Goal: Task Accomplishment & Management: Use online tool/utility

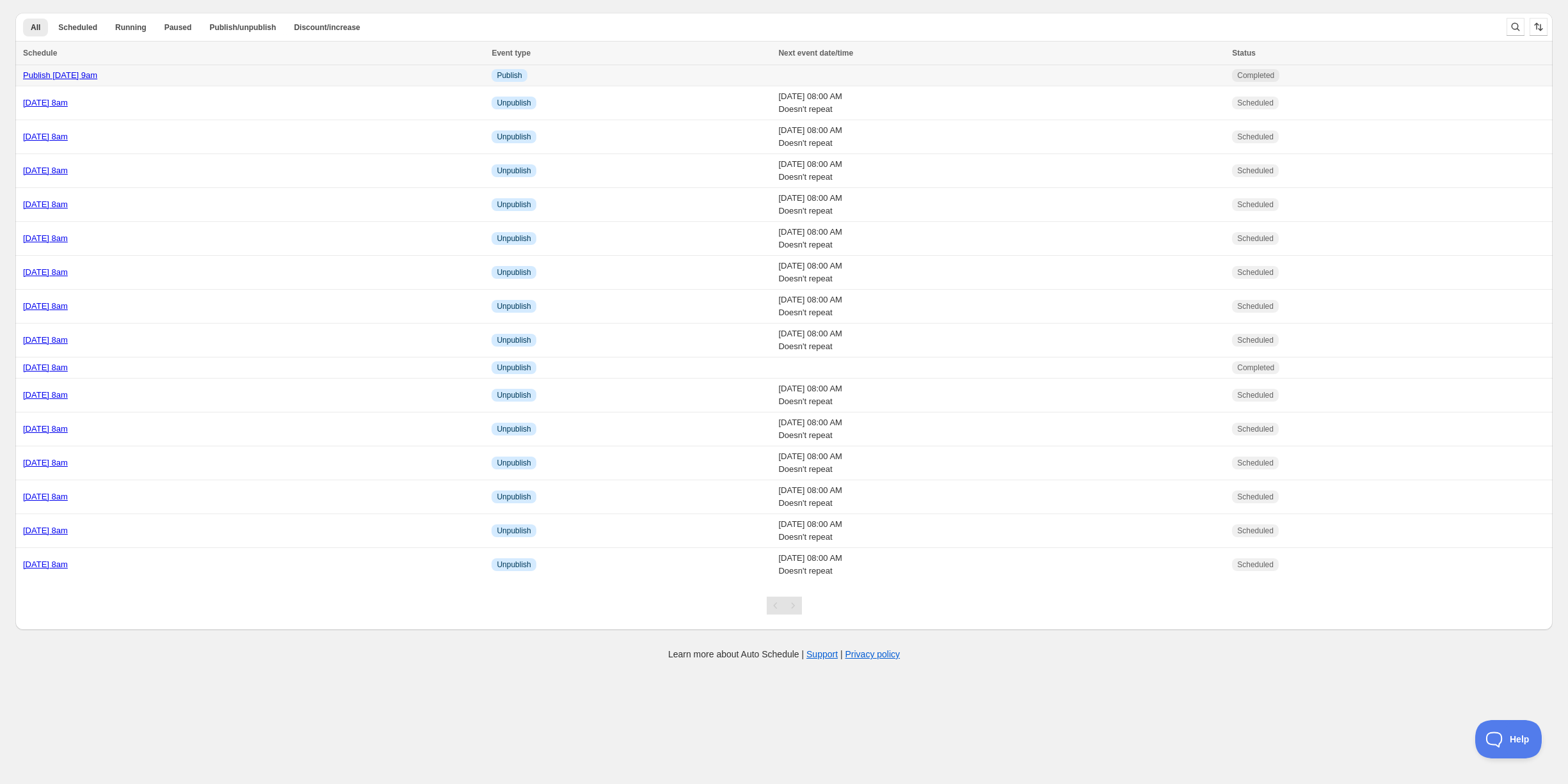
click at [228, 74] on div "Publish [DATE] 9am" at bounding box center [253, 76] width 461 height 13
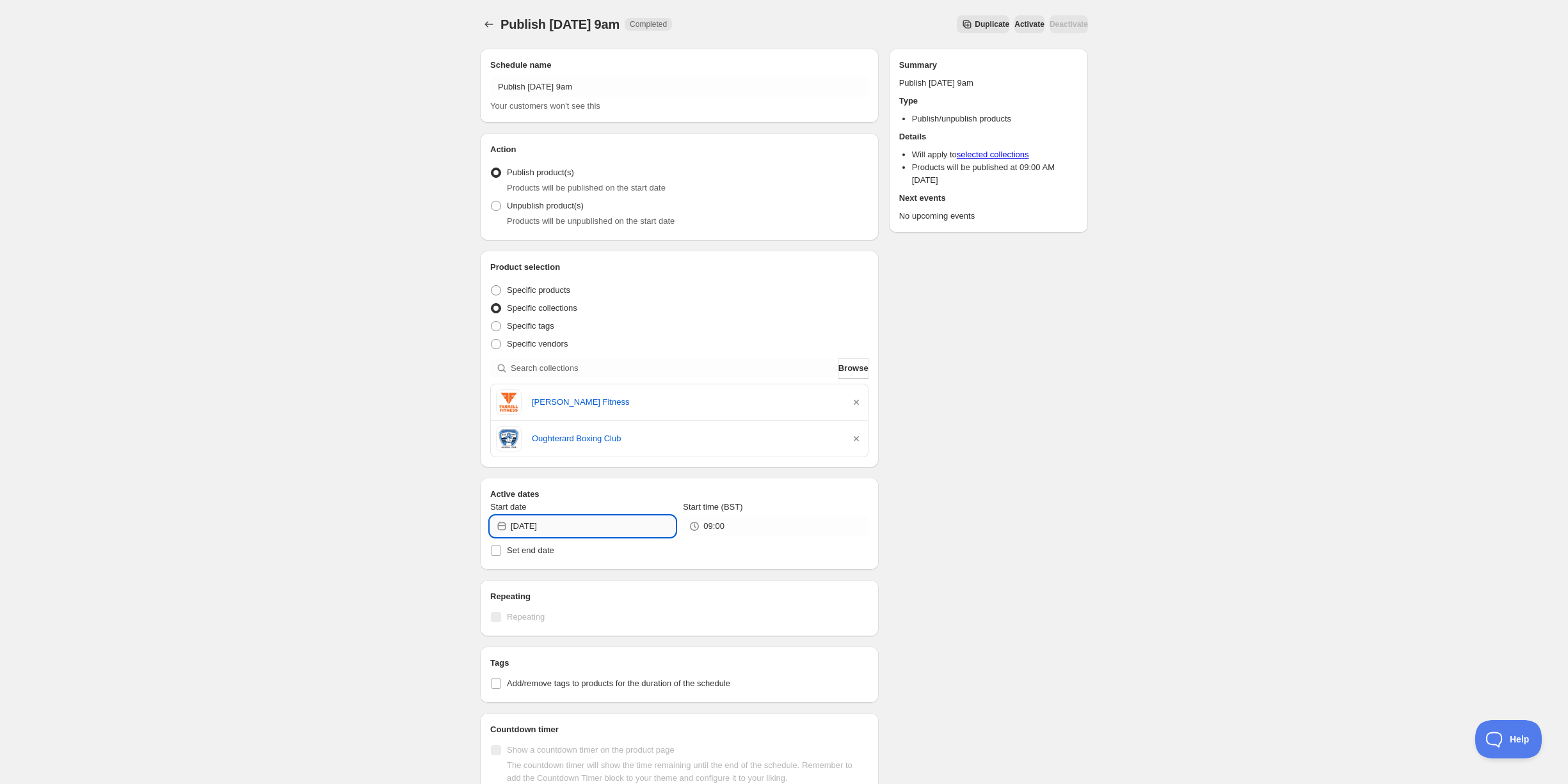
click at [533, 520] on input "[DATE]" at bounding box center [593, 527] width 165 height 20
click at [397, 553] on div "Publish [DATE] 9am. This page is ready Publish [DATE] 9am Completed Duplicate A…" at bounding box center [784, 534] width 1568 height 1069
click at [729, 531] on input "09:00" at bounding box center [786, 527] width 165 height 20
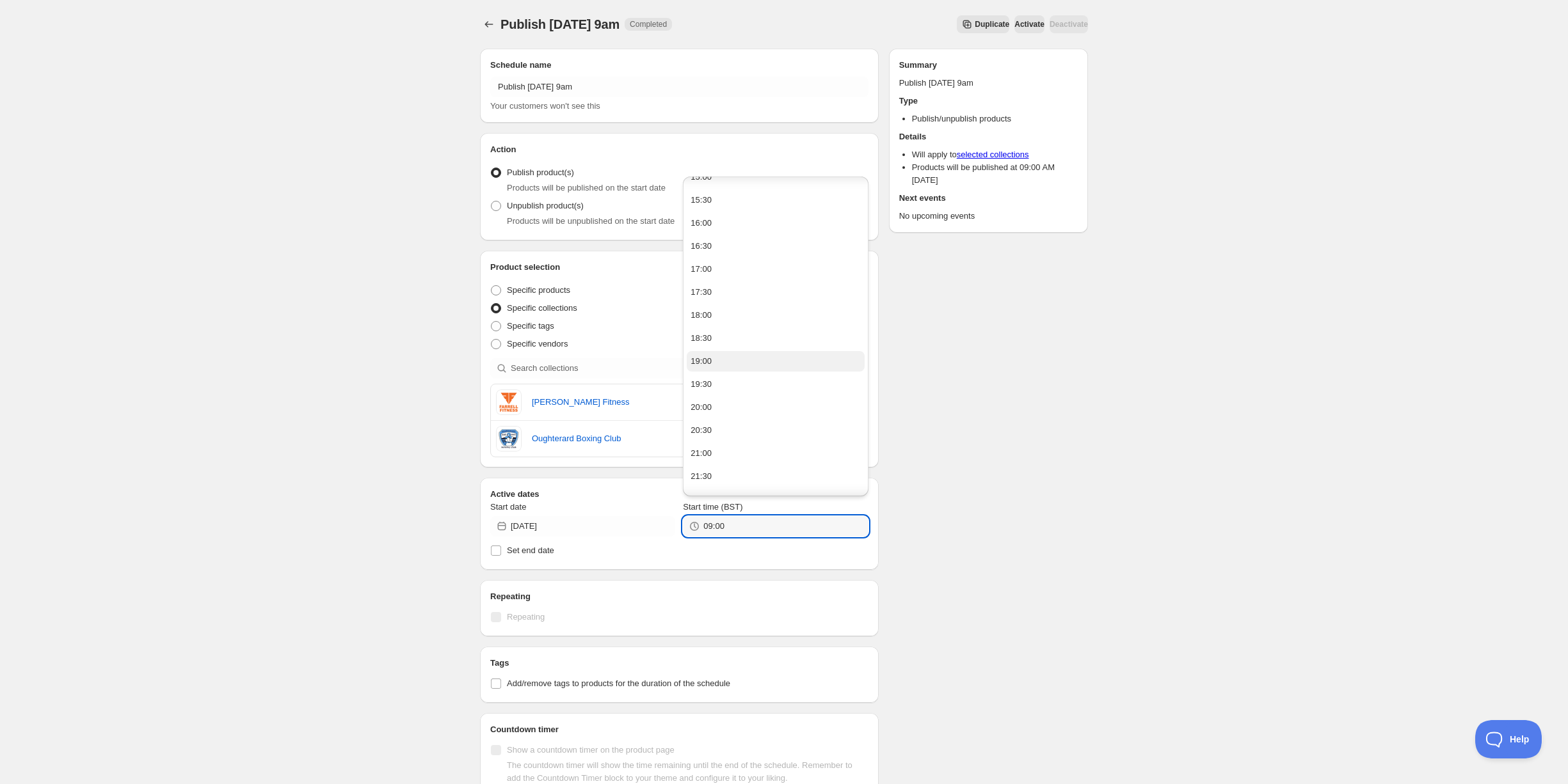
scroll to position [353, 0]
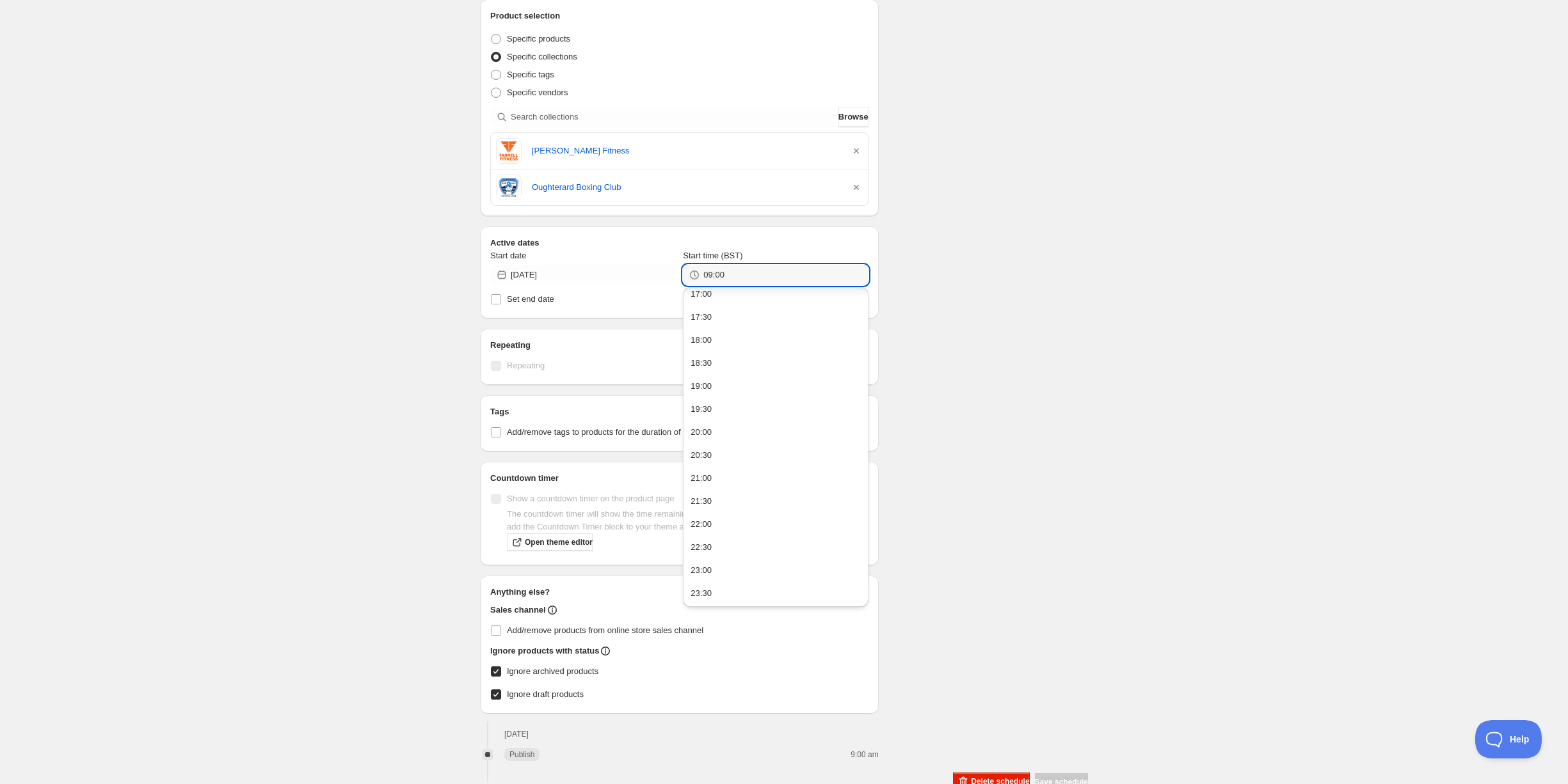
click at [1076, 451] on div "Schedule name Publish [DATE] 9am Your customers won't see this Action Action Pu…" at bounding box center [779, 289] width 618 height 1005
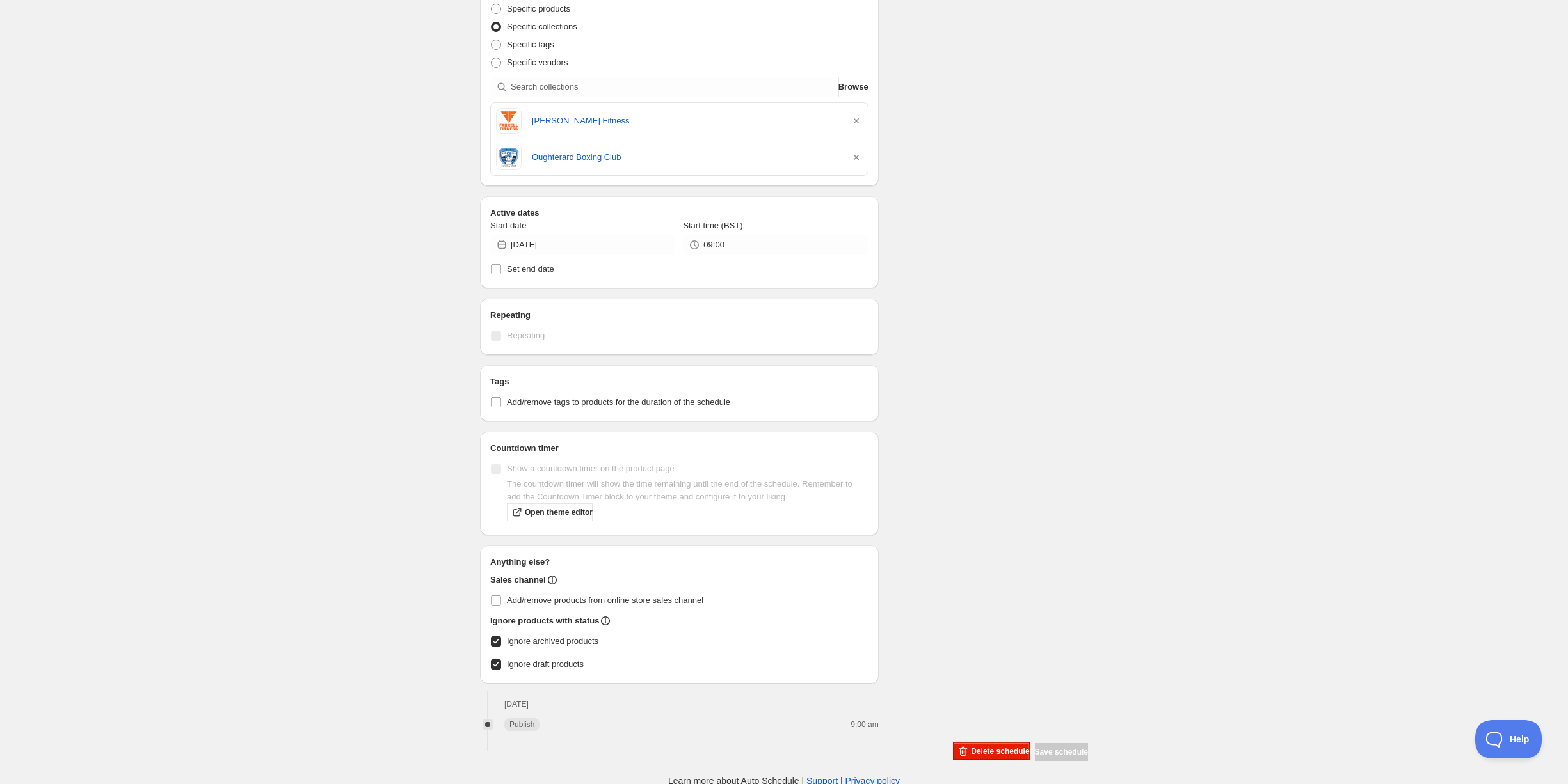
scroll to position [0, 0]
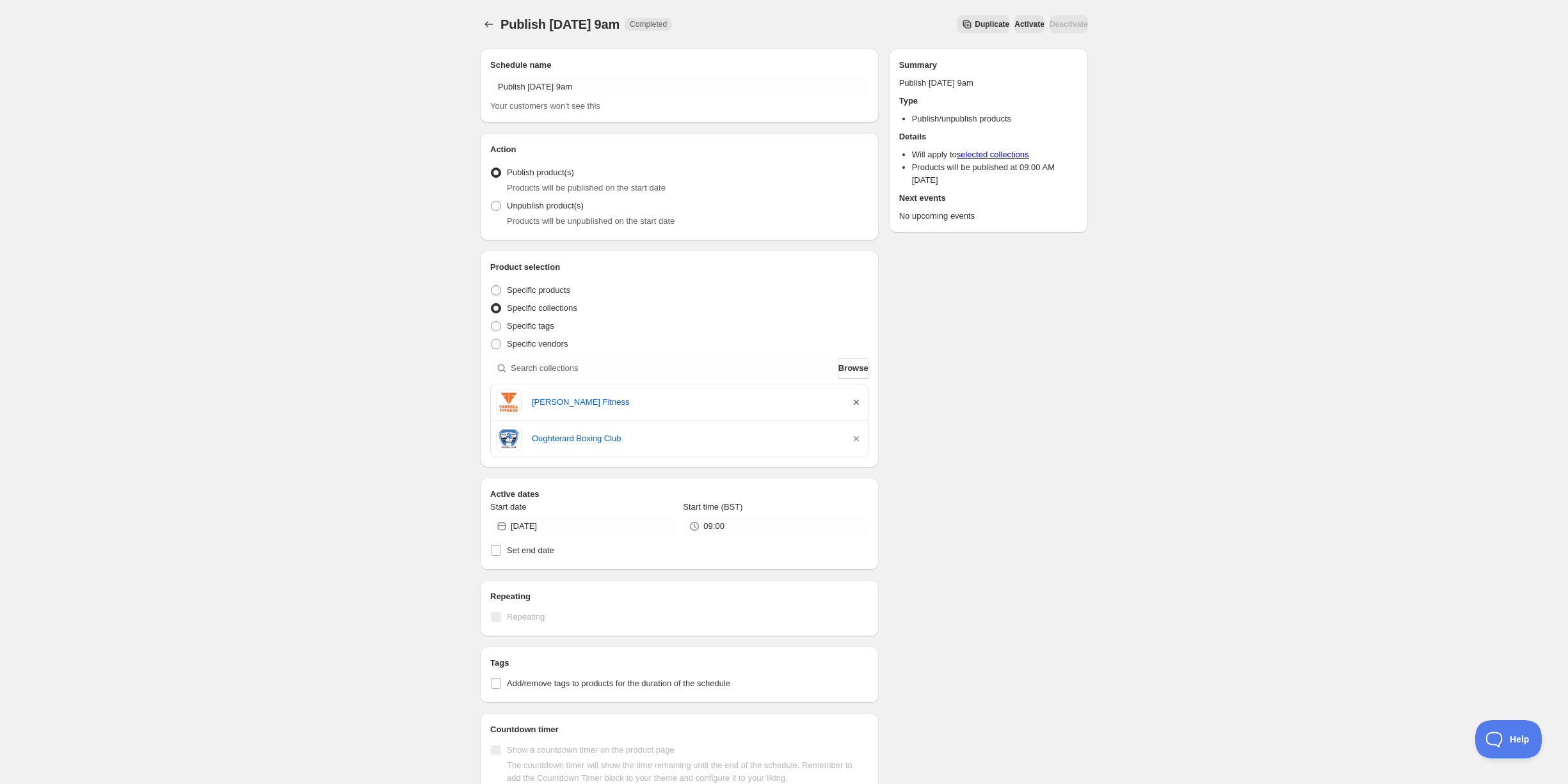
click at [858, 399] on icon "button" at bounding box center [857, 402] width 13 height 13
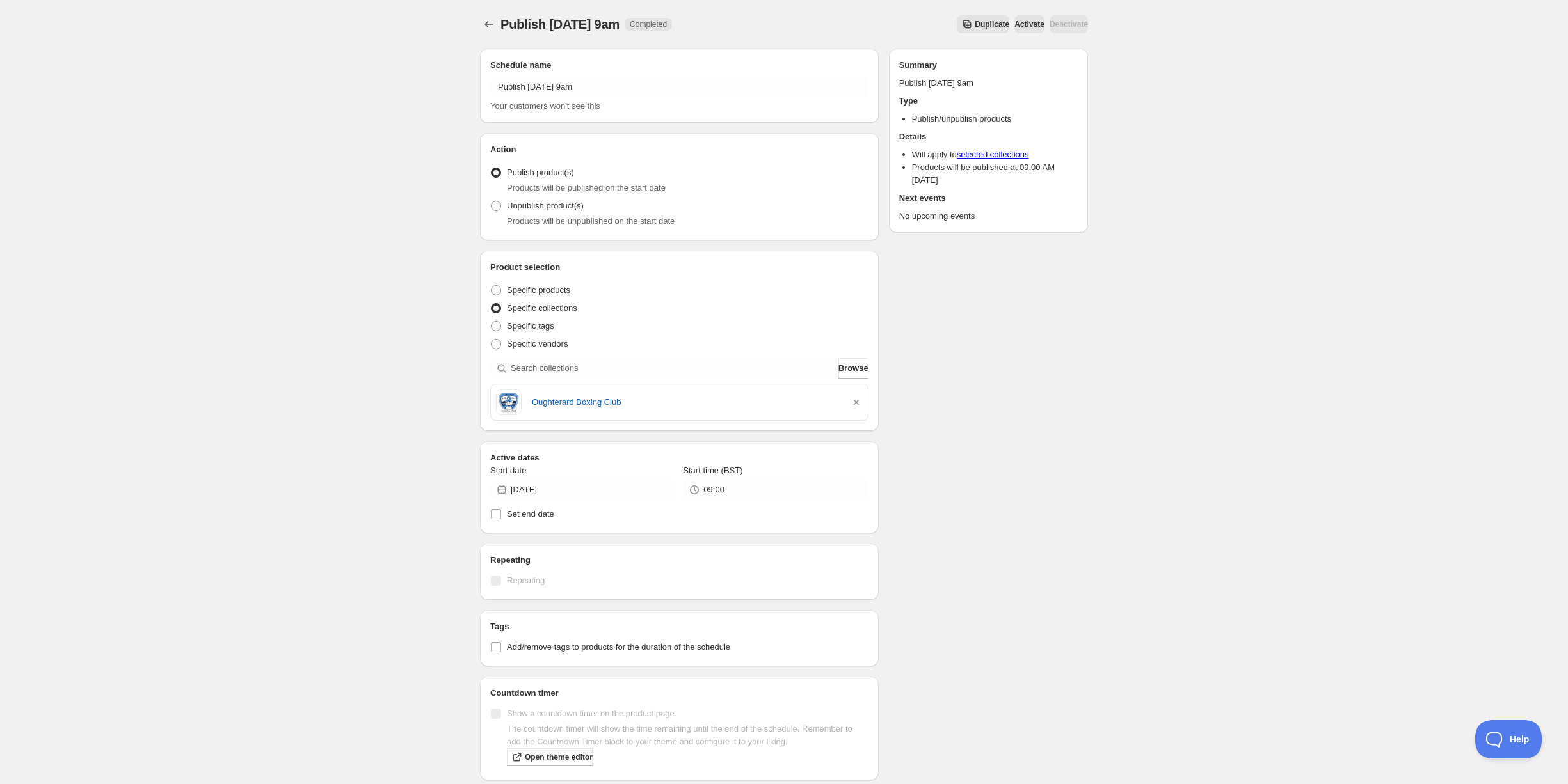
click at [858, 399] on icon "button" at bounding box center [857, 402] width 13 height 13
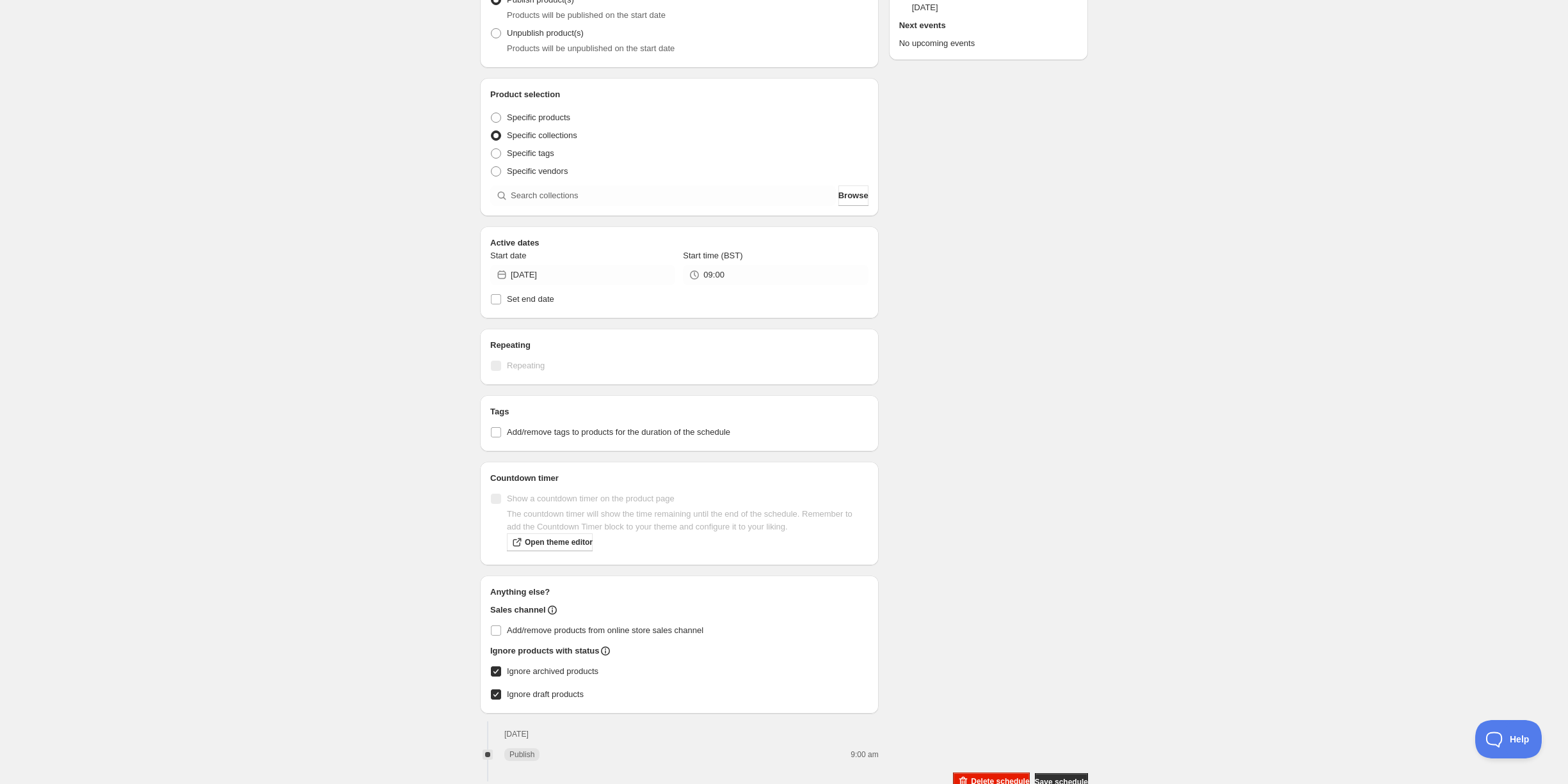
scroll to position [203, 0]
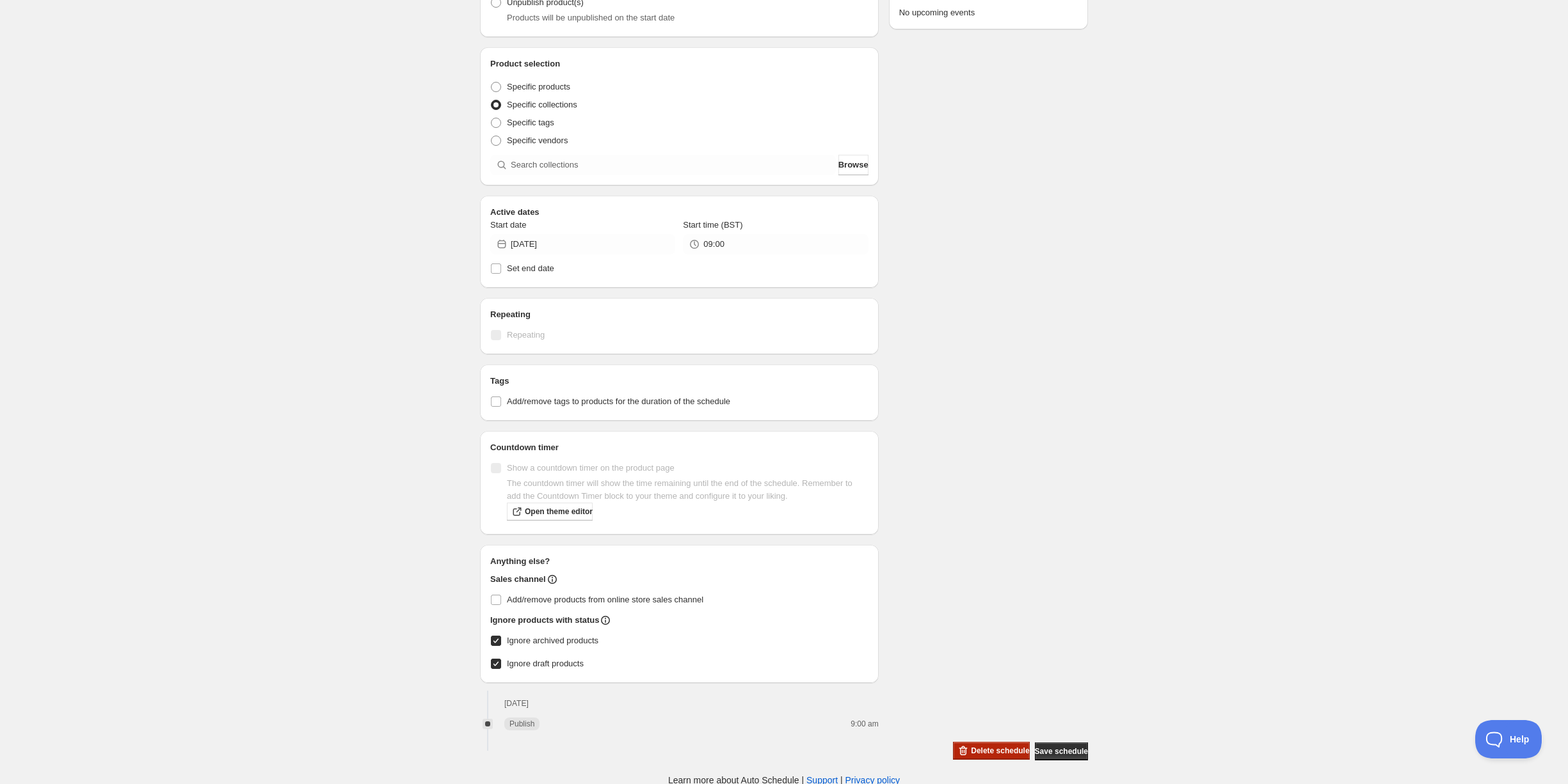
click at [983, 750] on span "Delete schedule" at bounding box center [999, 751] width 58 height 10
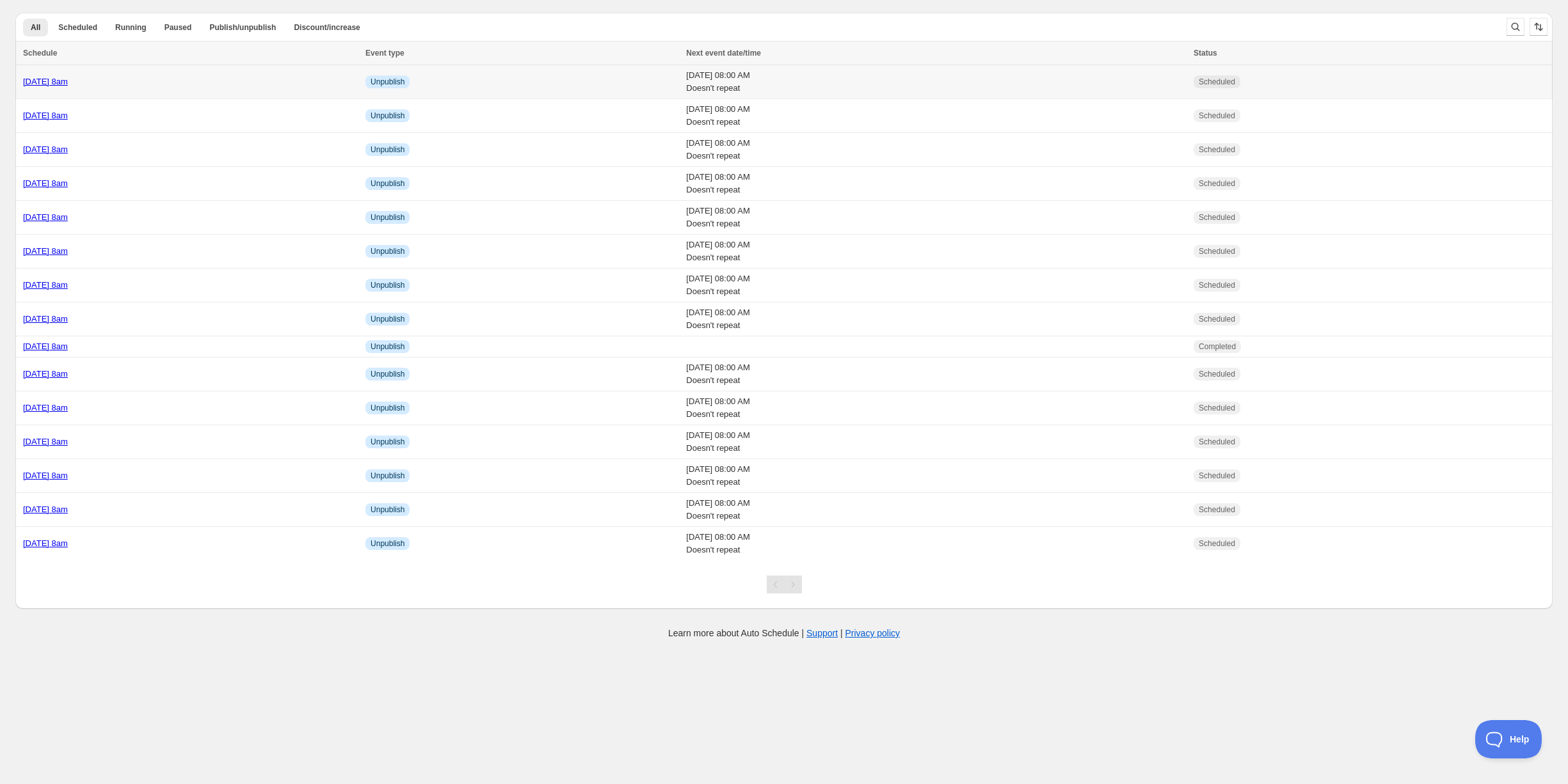
click at [189, 88] on td "[DATE] 8am" at bounding box center [188, 82] width 346 height 34
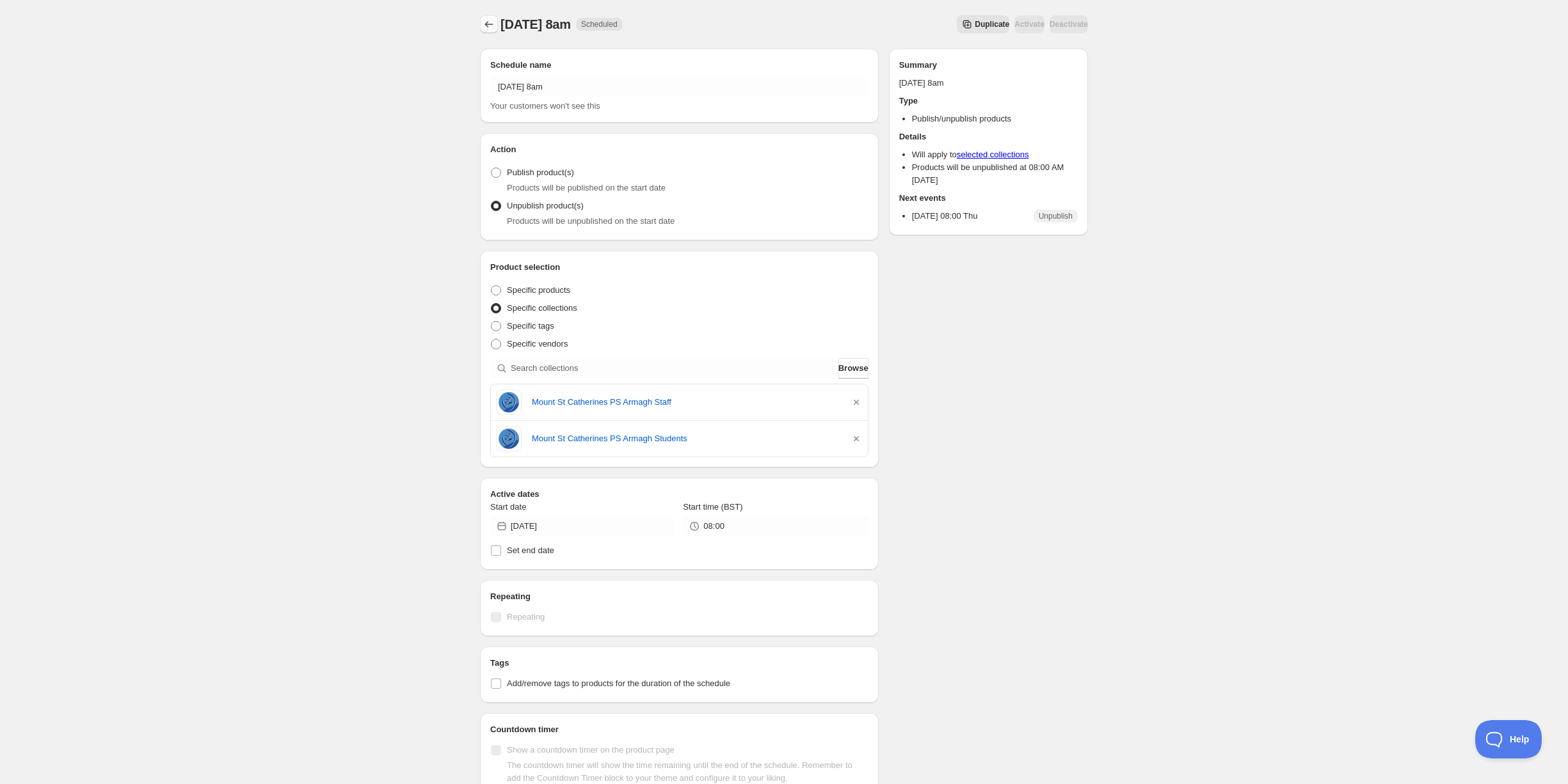
click at [489, 21] on icon "Schedules" at bounding box center [489, 25] width 13 height 13
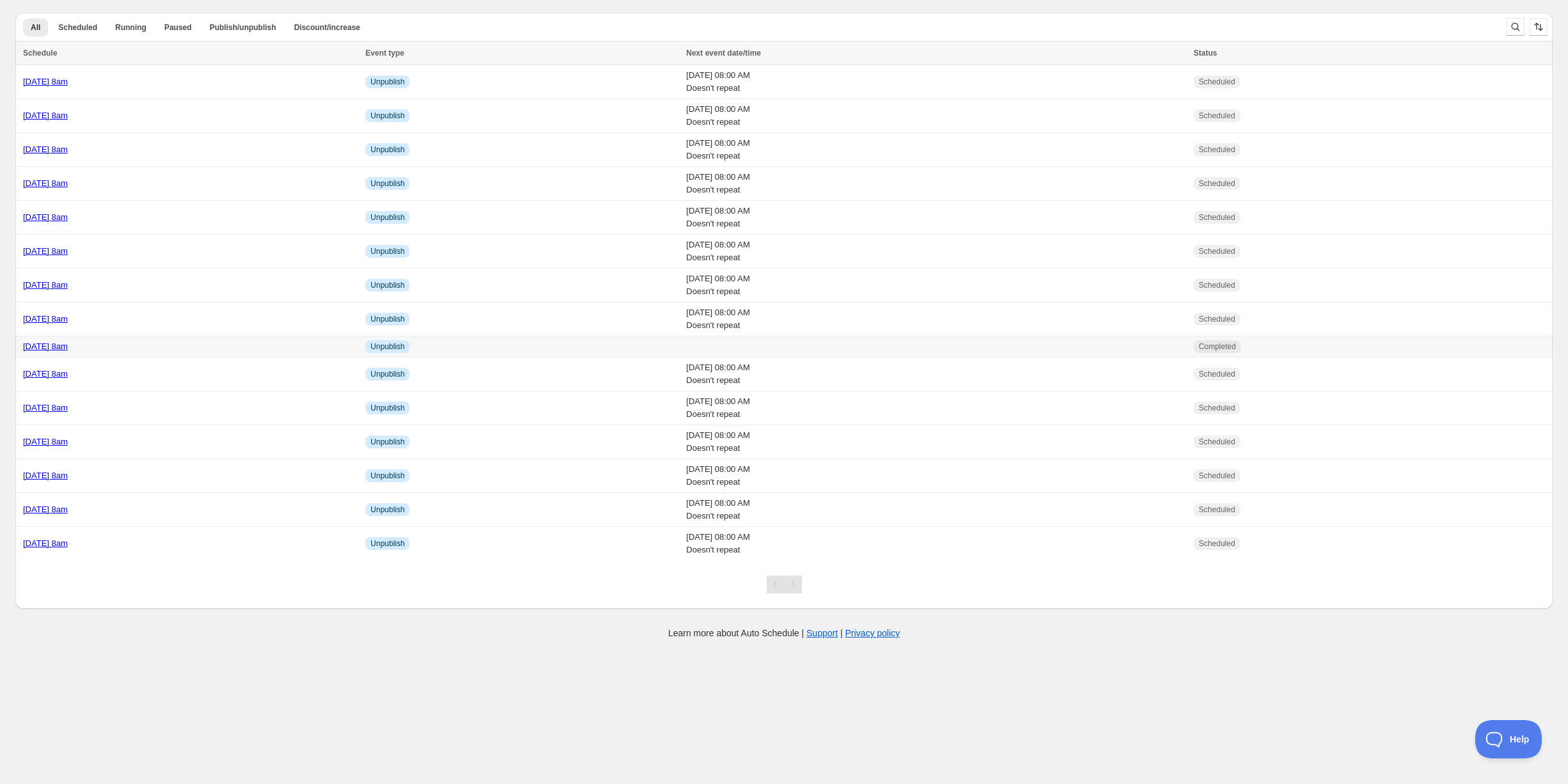
click at [196, 340] on div "[DATE] 8am" at bounding box center [190, 347] width 335 height 13
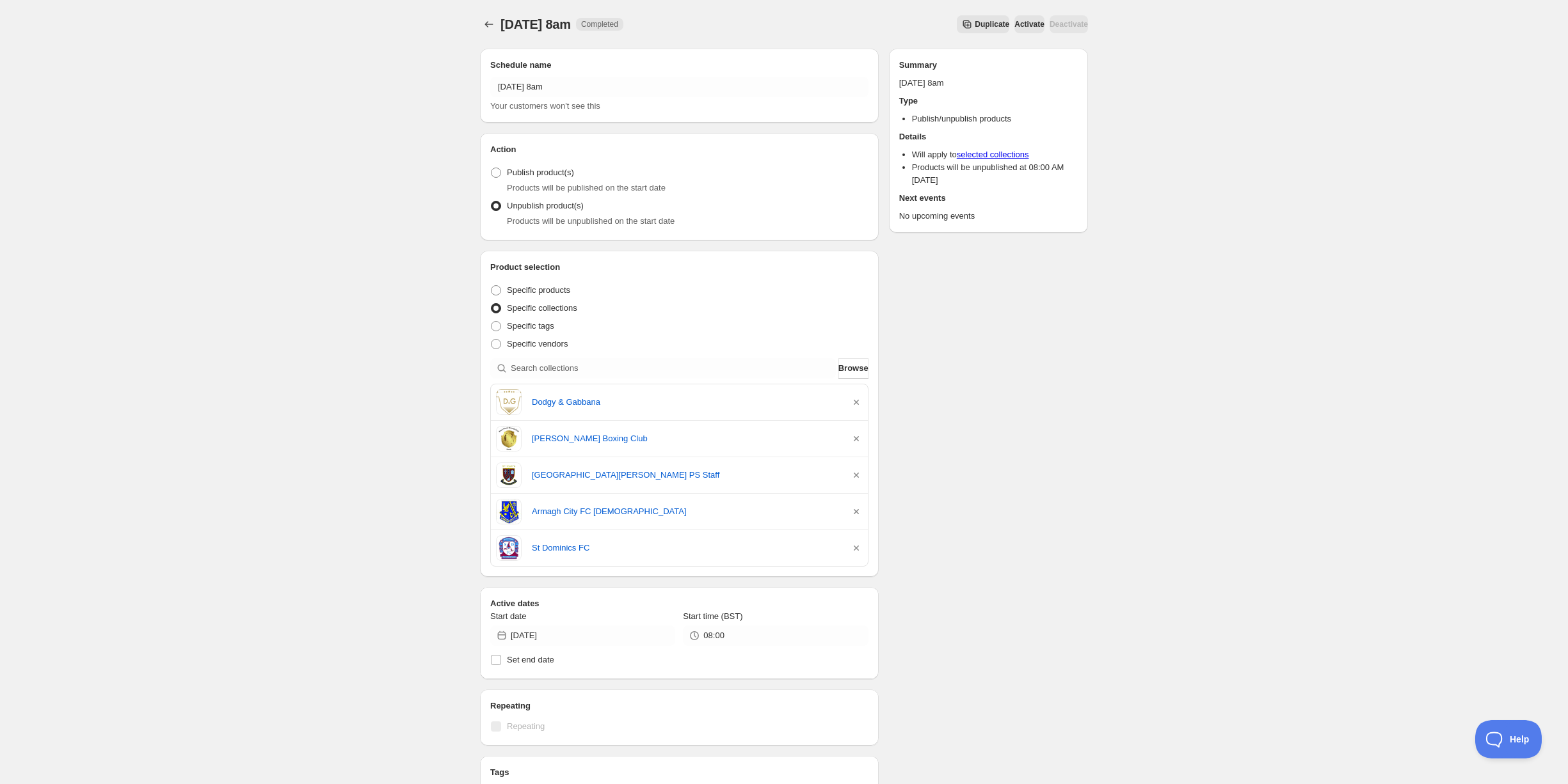
click at [975, 25] on span "Duplicate" at bounding box center [992, 25] width 35 height 10
